Goal: Entertainment & Leisure: Consume media (video, audio)

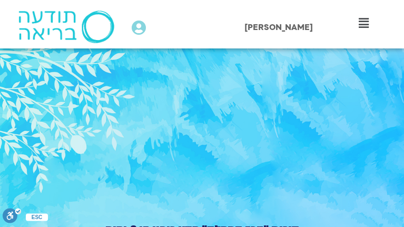
type input "2813.139979"
type input "992.52"
type input "2813.312628"
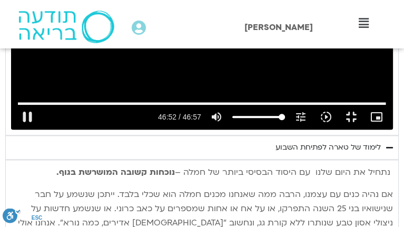
type input "992.52"
type input "2813.52043"
type input "992.52"
type input "2813.744047"
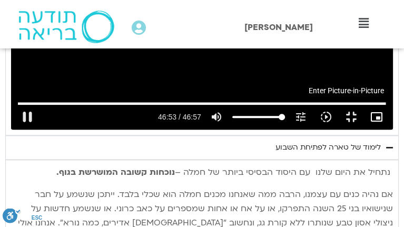
type input "992.52"
type input "2813.875222"
type input "992.52"
type input "2814.057412"
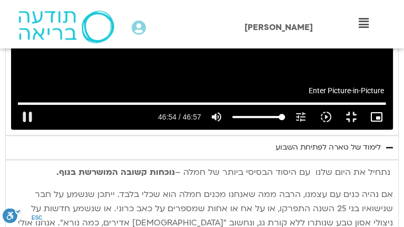
type input "992.52"
type input "2814.198223"
type input "992.52"
type input "2814.348183"
type input "992.52"
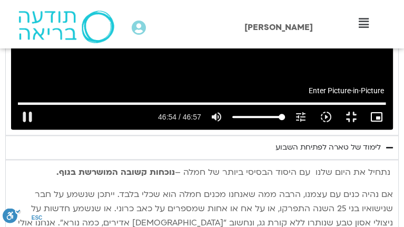
type input "2814.504256"
type input "992.52"
type input "2814.640077"
type input "992.52"
type input "2814.770254"
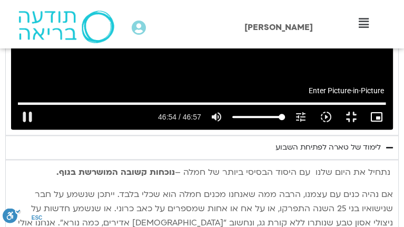
type input "992.52"
type input "2814.931491"
type input "992.52"
type input "2815.093541"
type input "992.52"
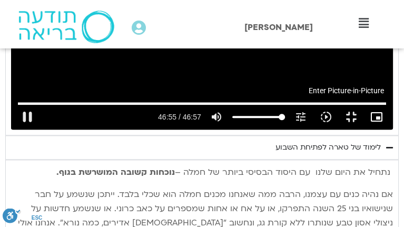
type input "2815.312261"
type input "992.52"
type input "2815.516249"
type input "992.52"
type input "2815.755305"
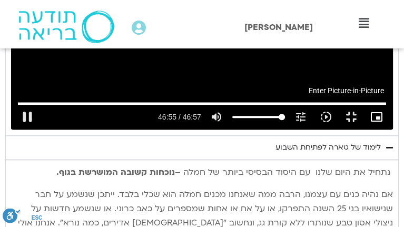
type input "992.52"
type input "2815.881453"
type input "992.52"
type input "2816.027868"
type input "992.52"
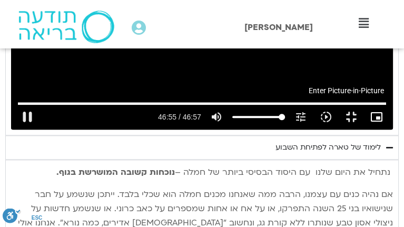
type input "2816.168666"
type input "992.52"
type input "2816.329305"
type input "992.52"
type input "2816.474809"
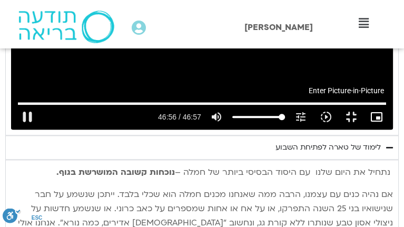
type input "992.52"
type input "2816.633342"
type input "992.52"
type input "2816.777064"
type input "992.52"
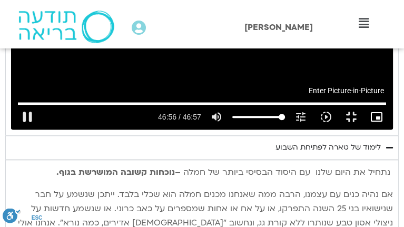
type input "2817.050591"
type input "992.52"
type input "2817.355571"
type input "992.52"
type input "2817.733333"
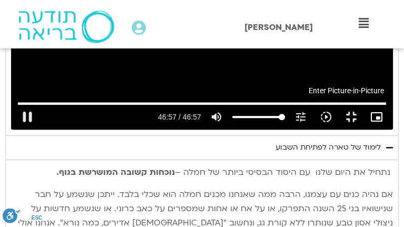
type input "992.52"
type input "2817.733333"
type input "992.52"
type input "2817.733333"
type input "992.52"
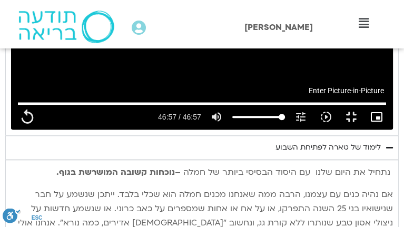
type input "2817.733333"
type input "992.52"
type input "2817.733333"
type input "992.52"
type input "2817.733333"
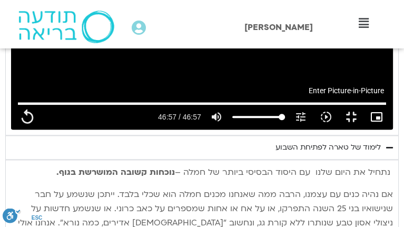
type input "992.52"
type input "2817.733333"
type input "992.52"
type input "2817.733333"
type input "992.52"
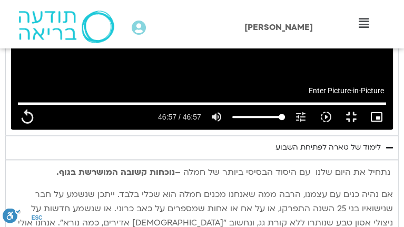
type input "2817.733333"
type input "992.52"
type input "2817.733333"
type input "992.52"
type input "2817.733333"
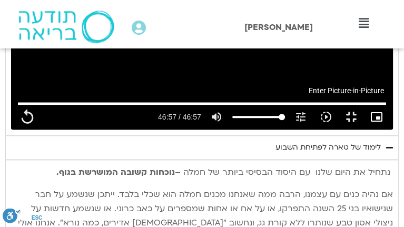
type input "992.52"
type input "2817.733333"
type input "992.52"
type input "2817.733333"
type input "992.52"
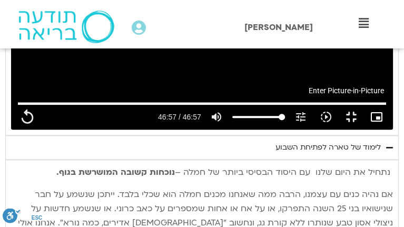
type input "2817.733333"
type input "992.52"
type input "2817.733333"
type input "992.52"
type input "2817.733333"
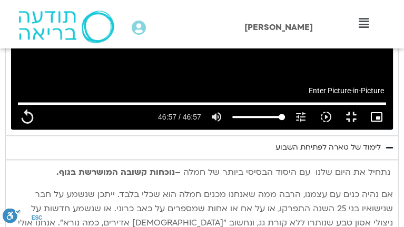
type input "992.52"
type input "2817.733333"
type input "992.52"
type input "2817.733333"
type input "992.52"
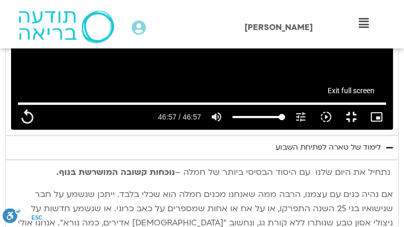
type input "2817.733333"
type input "992.52"
type input "2817.733333"
type input "992.52"
type input "2817.733333"
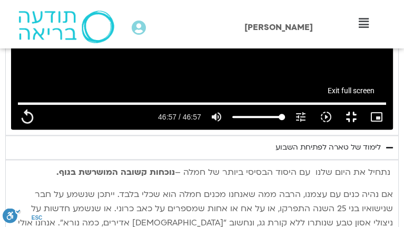
click at [359, 130] on button "fullscreen_exit" at bounding box center [351, 116] width 25 height 25
type input "992.52"
type input "2817.733333"
type input "992.52"
type input "2817.733333"
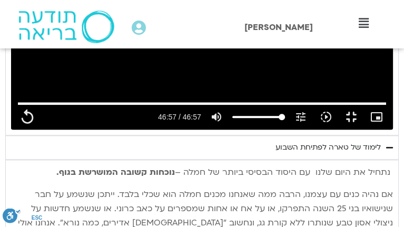
click at [360, 189] on span "אם נהיה כנים עם עצמנו, הרבה ממה שאנחנו מכנים חמלה הוא שכלי בלבד. ייתכן שנשמע על…" at bounding box center [205, 216] width 375 height 54
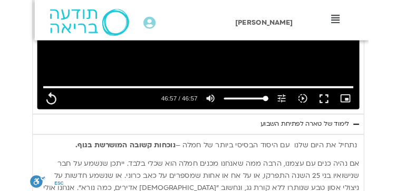
scroll to position [977, 0]
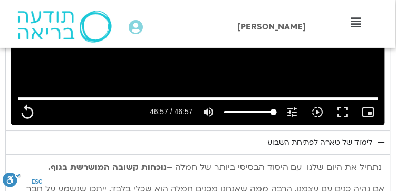
type input "992.52"
type input "2817.733333"
type input "992.52"
type input "2817.733333"
type input "992.52"
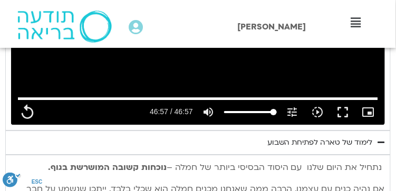
type input "2817.733333"
type input "992.52"
type input "2817.733333"
type input "992.52"
type input "2817.733333"
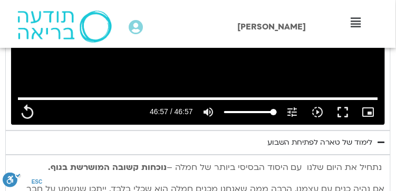
type input "992.52"
type input "2817.733333"
type input "992.52"
type input "2817.733333"
type input "992.52"
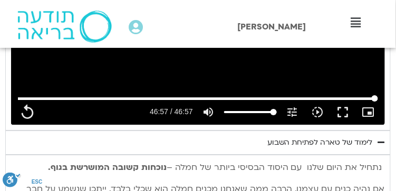
type input "2817.733333"
type input "992.52"
type input "2817.733333"
type input "992.52"
type input "2817.733333"
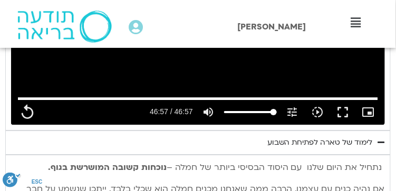
type input "992.52"
type input "2817.733333"
type input "992.52"
type input "2817.733333"
type input "992.52"
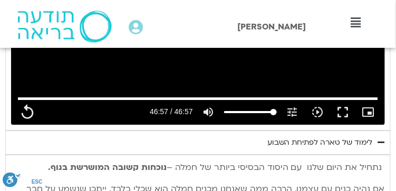
type input "2817.733333"
type input "992.52"
type input "2817.733333"
type input "992.52"
type input "2817.733333"
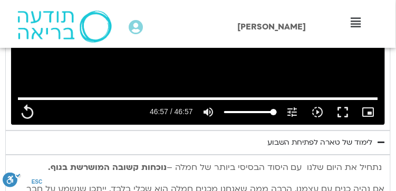
type input "992.52"
type input "2817.733333"
type input "992.52"
type input "2817.733333"
type input "992.52"
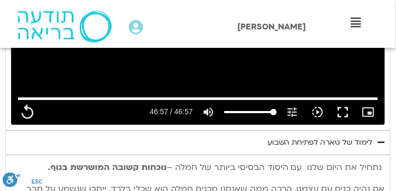
type input "2817.733333"
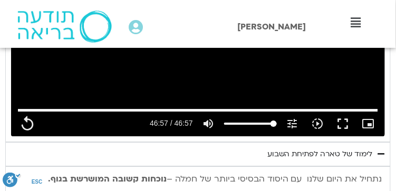
type input "992.52"
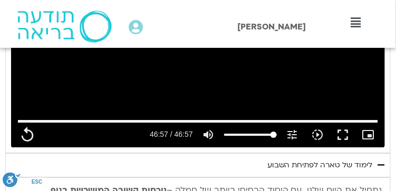
type input "2817.733333"
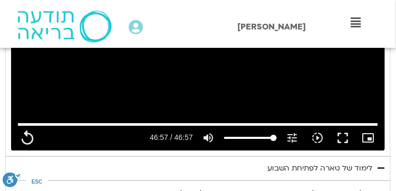
type input "992.52"
type input "2817.733333"
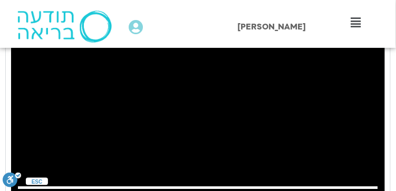
type input "992.52"
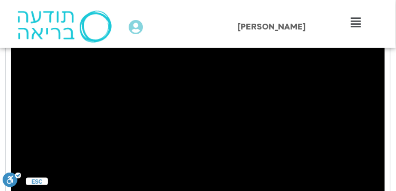
type input "2817.733333"
type input "992.52"
type input "2817.733333"
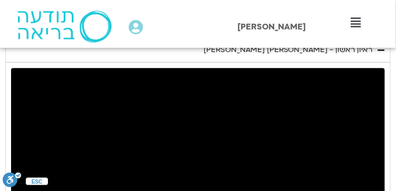
type input "992.52"
type input "2817.733333"
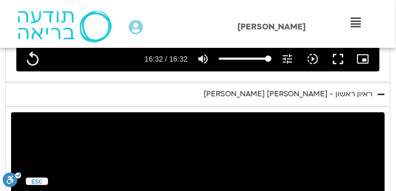
type input "992.52"
type input "2817.733333"
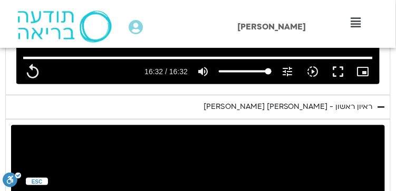
type input "992.52"
type input "2817.733333"
type input "992.52"
type input "2817.733333"
type input "992.52"
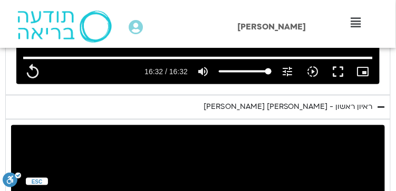
type input "2817.733333"
type input "992.52"
type input "2817.733333"
type input "992.52"
type input "2817.733333"
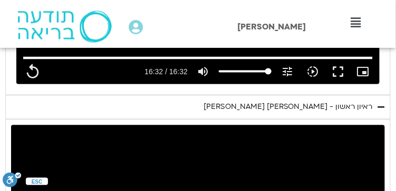
type input "992.52"
type input "2817.733333"
type input "992.52"
type input "2817.733333"
type input "992.52"
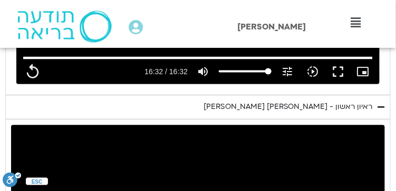
type input "2817.733333"
type input "992.52"
type input "2817.733333"
type input "992.52"
type input "2817.733333"
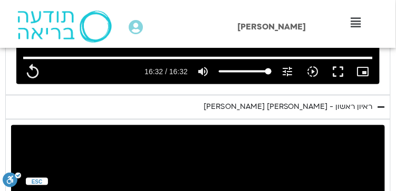
type input "992.52"
type input "2817.733333"
type input "992.52"
type input "2817.733333"
type input "992.52"
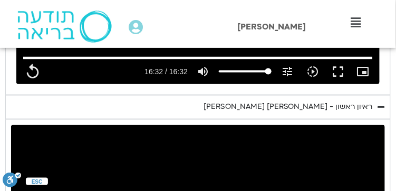
type input "2817.733333"
type input "992.52"
type input "2817.733333"
type input "992.52"
type input "2817.733333"
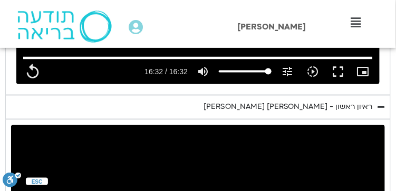
type input "992.52"
type input "2817.733333"
type input "992.52"
type input "2817.733333"
type input "992.52"
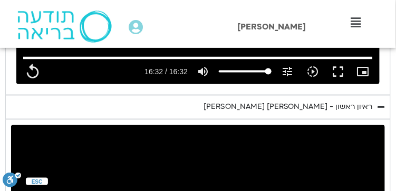
type input "2817.733333"
type input "992.52"
type input "2817.733333"
type input "992.52"
type input "2817.733333"
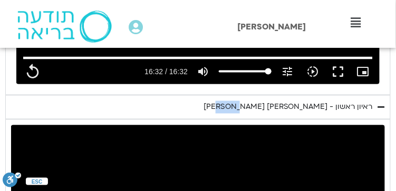
type input "992.52"
type input "2817.733333"
type input "992.52"
type input "2817.733333"
type input "992.52"
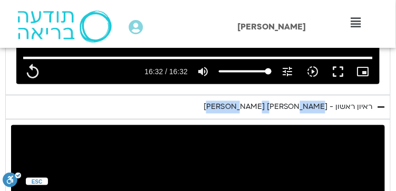
type input "2817.733333"
type input "992.52"
type input "2817.733333"
type input "992.52"
type input "2817.733333"
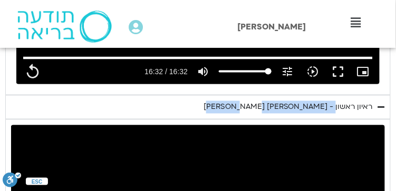
type input "992.52"
type input "2817.733333"
type input "992.52"
type input "2817.733333"
type input "992.52"
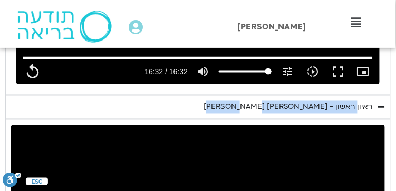
type input "2817.733333"
type input "992.52"
drag, startPoint x: 238, startPoint y: 105, endPoint x: 373, endPoint y: 109, distance: 135.0
click at [374, 109] on summary "ראיון ראשון - [PERSON_NAME] [PERSON_NAME]" at bounding box center [197, 107] width 385 height 24
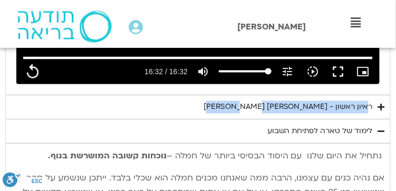
copy div "ראיון ראשון - [PERSON_NAME] [PERSON_NAME]"
